Goal: Task Accomplishment & Management: Use online tool/utility

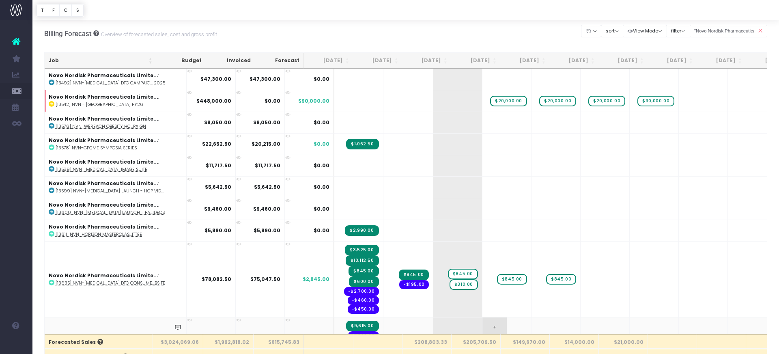
scroll to position [194, 0]
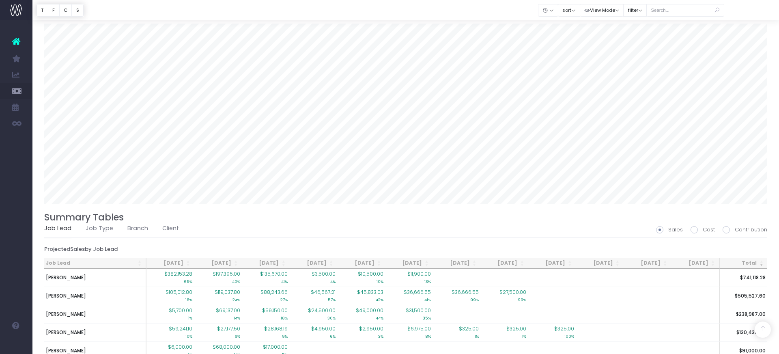
scroll to position [643, 0]
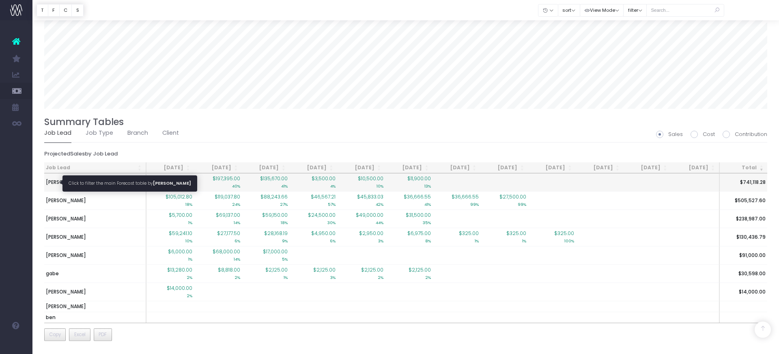
click at [54, 181] on span "[PERSON_NAME]" at bounding box center [66, 182] width 40 height 7
type input ""Job lead: [PERSON_NAME]""
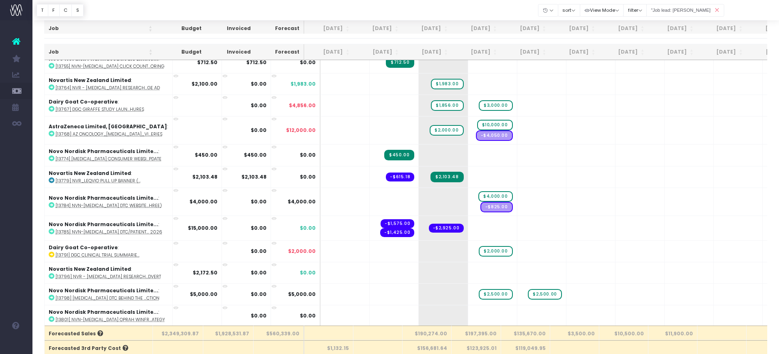
scroll to position [0, 0]
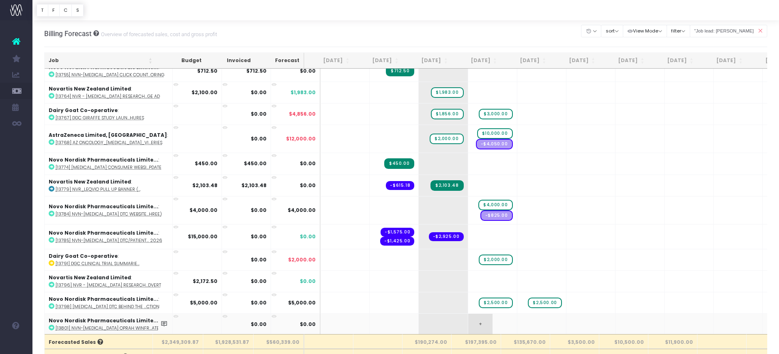
click at [486, 326] on td "+" at bounding box center [492, 324] width 49 height 22
click at [474, 324] on span "+" at bounding box center [480, 324] width 24 height 21
click at [468, 321] on span "+" at bounding box center [480, 324] width 24 height 21
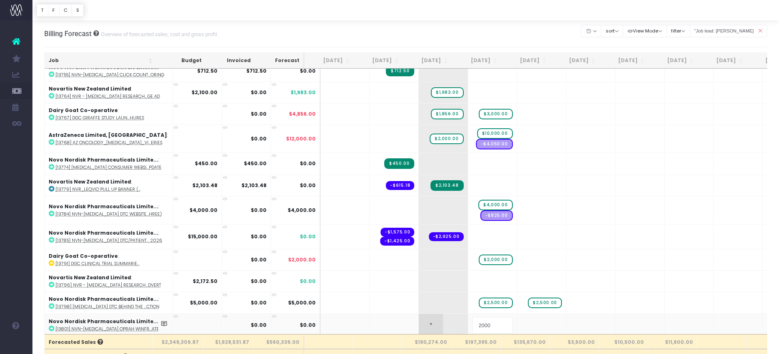
drag, startPoint x: 473, startPoint y: 324, endPoint x: 434, endPoint y: 317, distance: 39.9
click at [434, 318] on tr "Novo Nordisk Pharmaceuticals Limite... : [13801] NVN-[MEDICAL_DATA] Oprah Winfr…" at bounding box center [527, 324] width 965 height 23
type input "3000"
click at [536, 323] on body "Oh my... this is bad. [PERSON_NAME] wasn't able to load this page. Please conta…" at bounding box center [389, 177] width 779 height 354
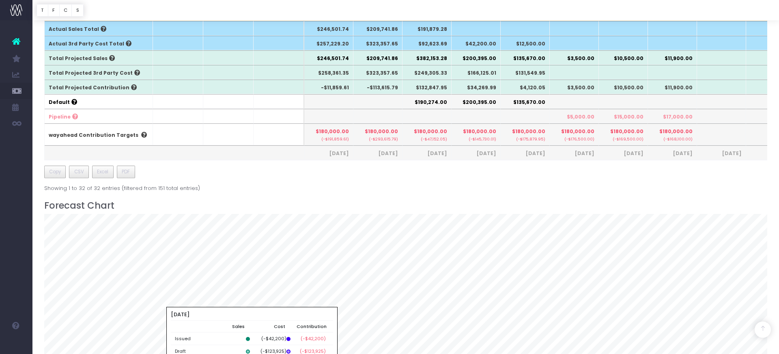
scroll to position [511, 0]
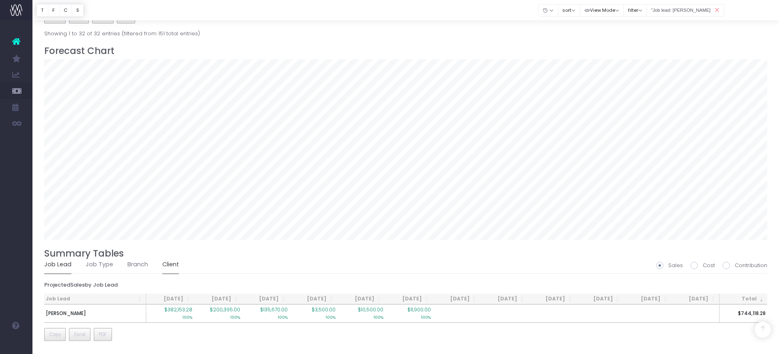
click at [167, 265] on link "Client" at bounding box center [170, 264] width 17 height 19
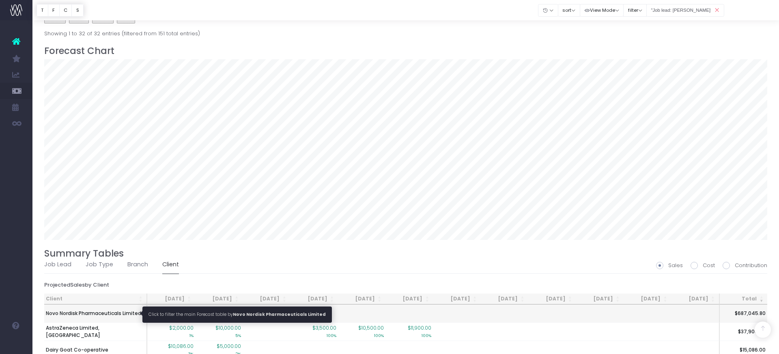
click at [121, 311] on span "Novo Nordisk Pharmaceuticals Limited" at bounding box center [93, 313] width 95 height 7
type input ""Novo Nordisk Pharmaceuticals Limited""
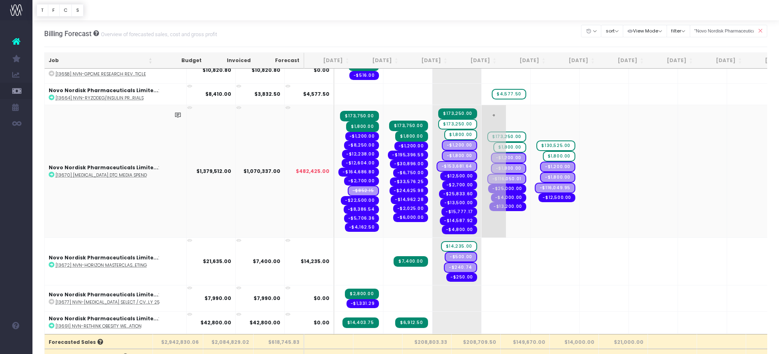
scroll to position [0, 0]
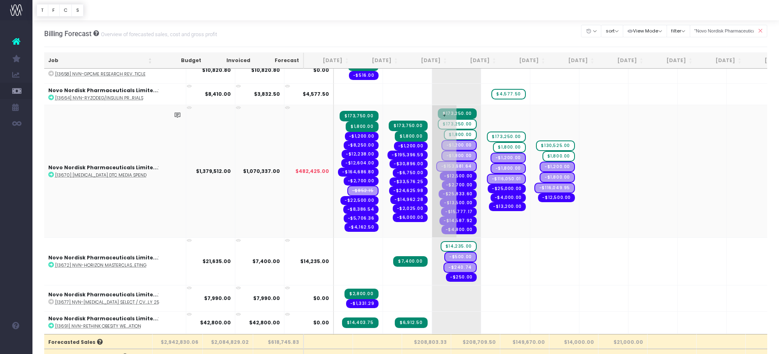
click at [443, 125] on span "$173,250.00" at bounding box center [457, 124] width 39 height 11
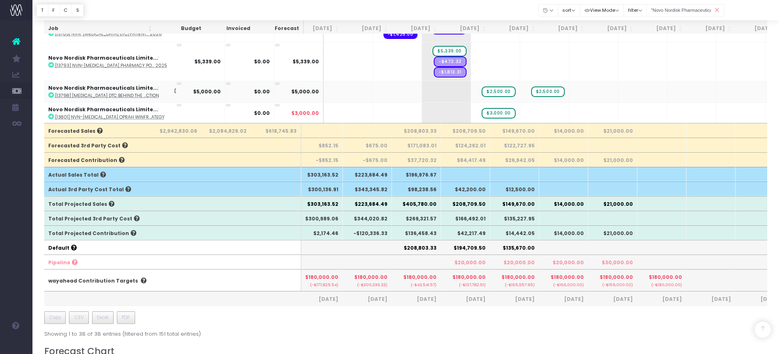
scroll to position [211, 0]
